Goal: Task Accomplishment & Management: Use online tool/utility

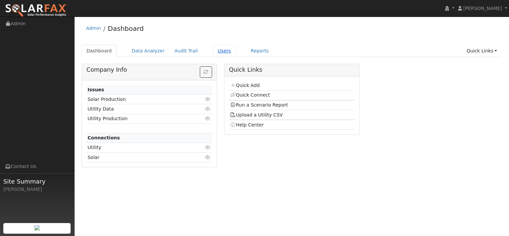
click at [236, 56] on link "Users" at bounding box center [224, 51] width 23 height 12
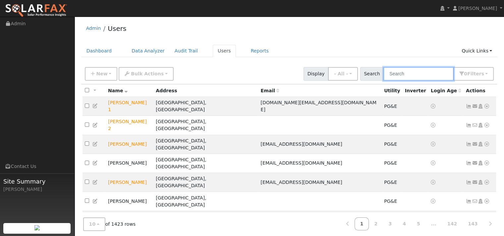
click at [383, 81] on input "text" at bounding box center [418, 74] width 70 height 14
paste input "Robert Fernald"
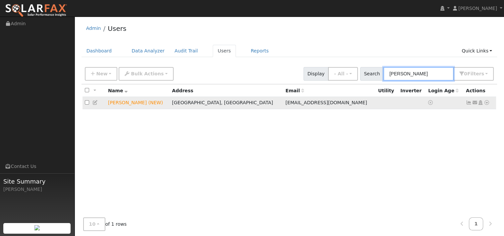
type input "Robert Fernald"
click at [484, 105] on icon at bounding box center [487, 102] width 6 height 5
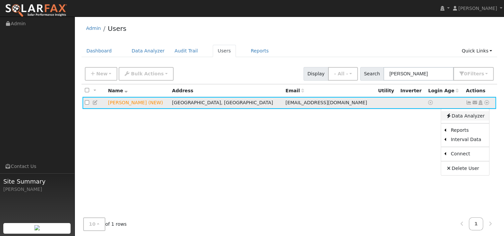
click at [468, 120] on link "Data Analyzer" at bounding box center [465, 115] width 48 height 9
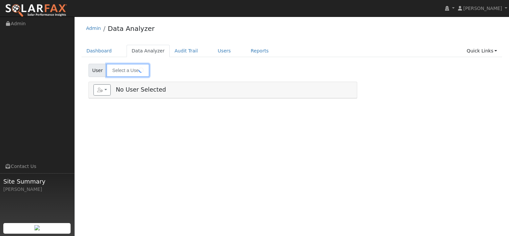
type input "[PERSON_NAME] (NEW)"
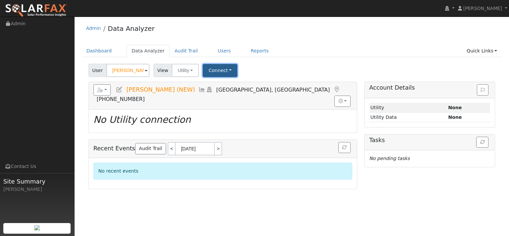
click at [231, 77] on button "Connect" at bounding box center [220, 70] width 34 height 13
click at [235, 91] on link "Select a Provider" at bounding box center [230, 86] width 52 height 9
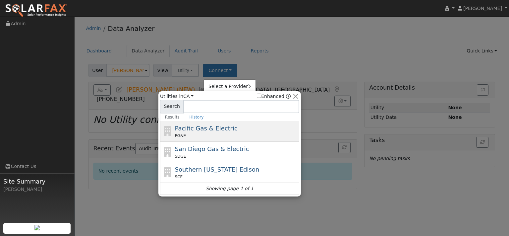
click at [227, 132] on span "Pacific Gas & Electric" at bounding box center [206, 128] width 63 height 7
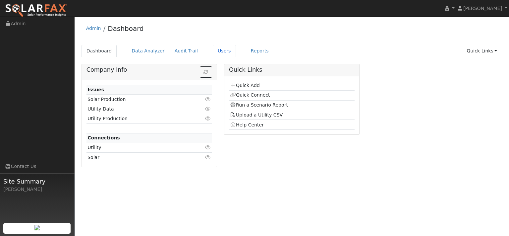
click at [236, 52] on link "Users" at bounding box center [224, 51] width 23 height 12
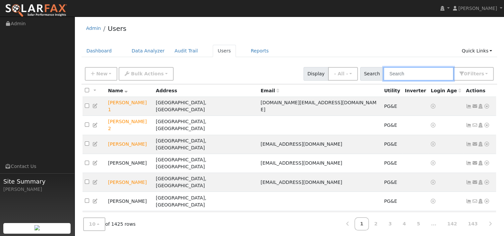
click at [383, 81] on input "text" at bounding box center [418, 74] width 70 height 14
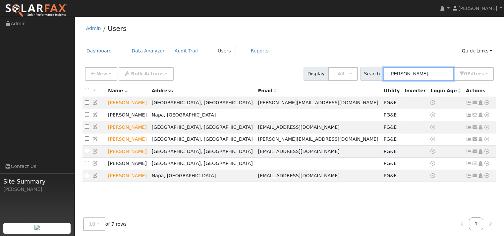
click at [383, 81] on input "[PERSON_NAME]" at bounding box center [418, 74] width 70 height 14
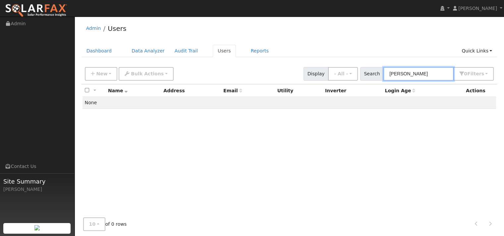
type input "[PERSON_NAME]"
